Goal: Book appointment/travel/reservation

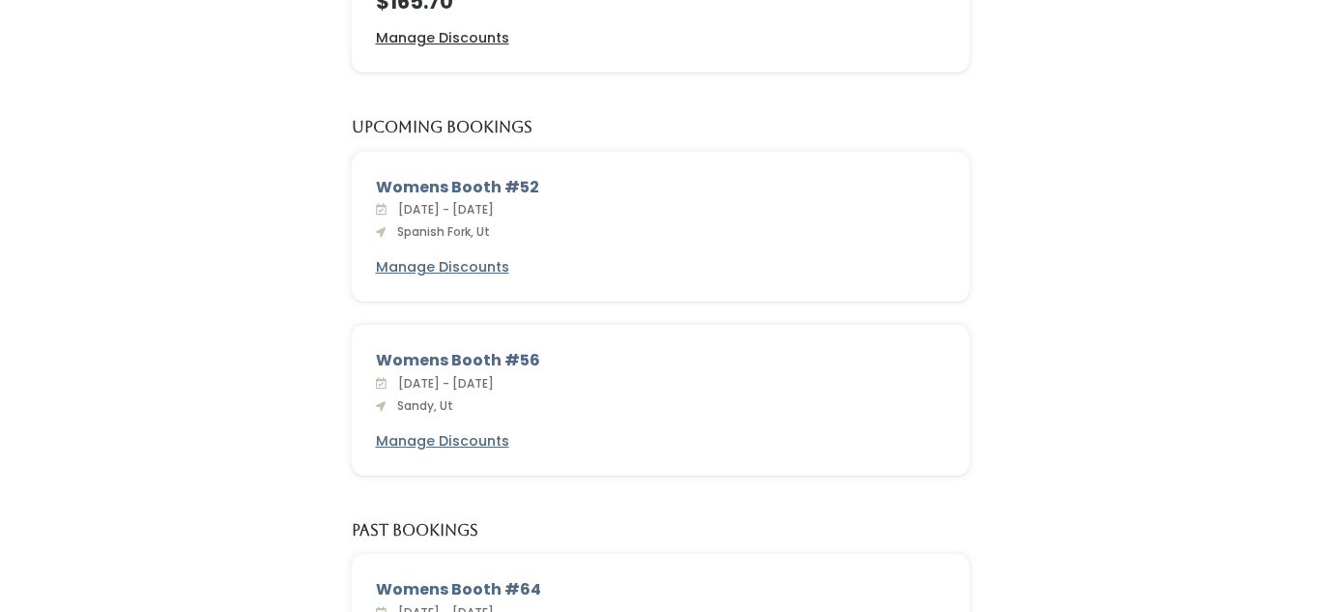
scroll to position [355, 0]
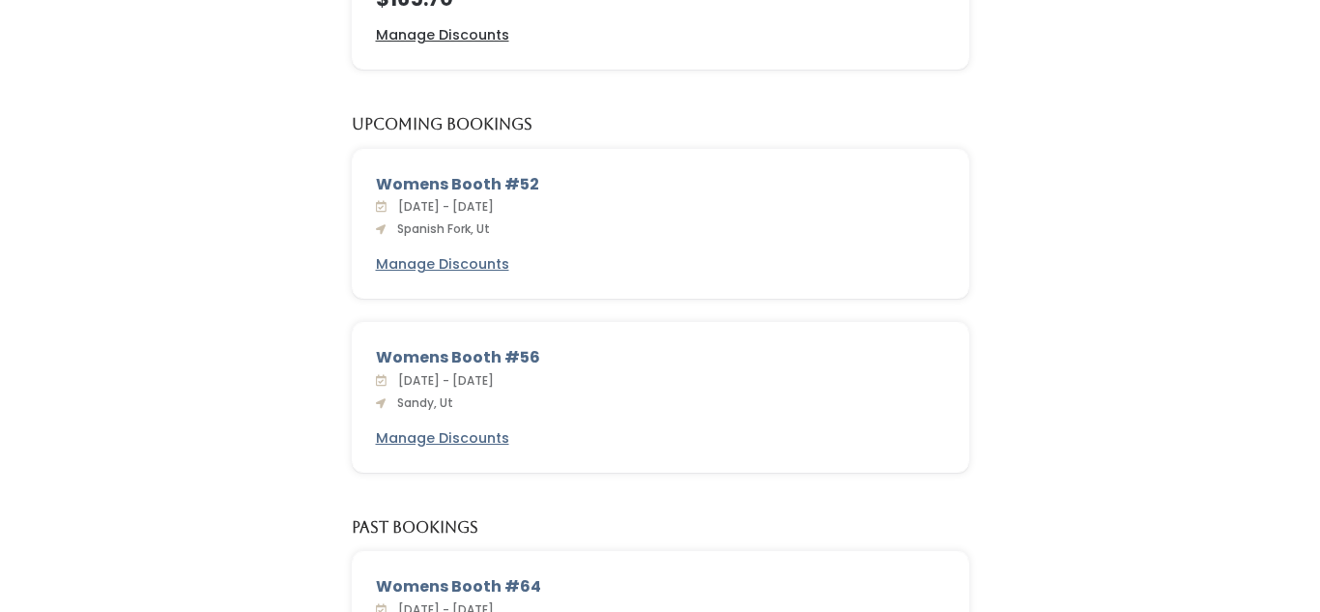
drag, startPoint x: 369, startPoint y: 353, endPoint x: 542, endPoint y: 353, distance: 173.0
click at [542, 353] on div "Womens Booth #56 [DATE] - [DATE] Sandy, Ut Manage Discounts" at bounding box center [661, 397] width 616 height 149
